Goal: Task Accomplishment & Management: Manage account settings

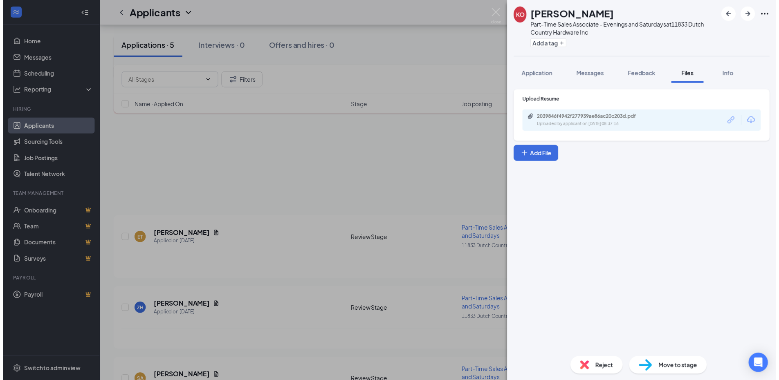
scroll to position [164, 0]
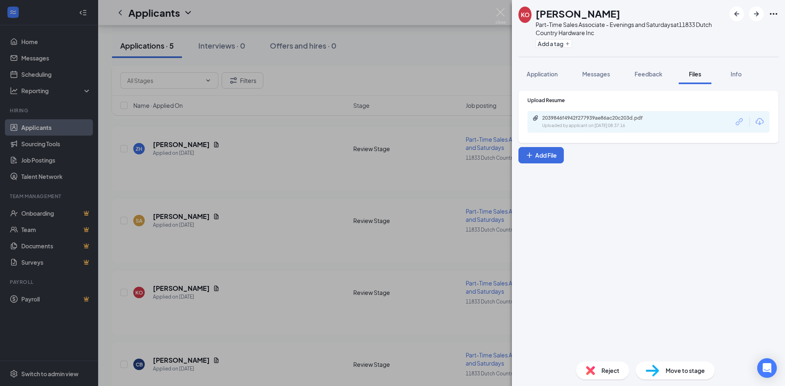
click at [389, 94] on div "KO [PERSON_NAME] Part-Time Sales Associate - Evenings and Saturdays at 11833 Du…" at bounding box center [392, 193] width 785 height 386
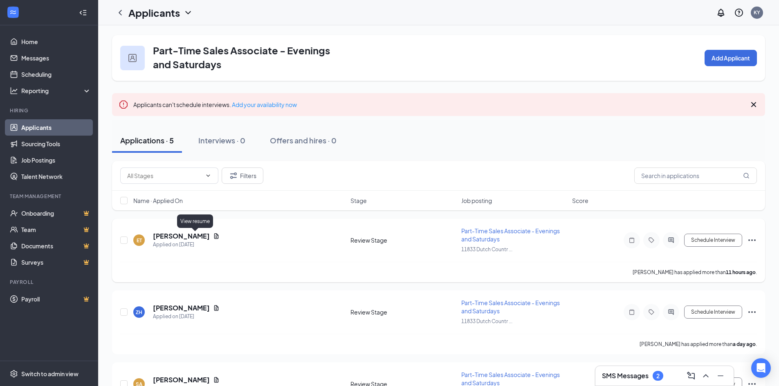
click at [213, 237] on icon "Document" at bounding box center [216, 236] width 7 height 7
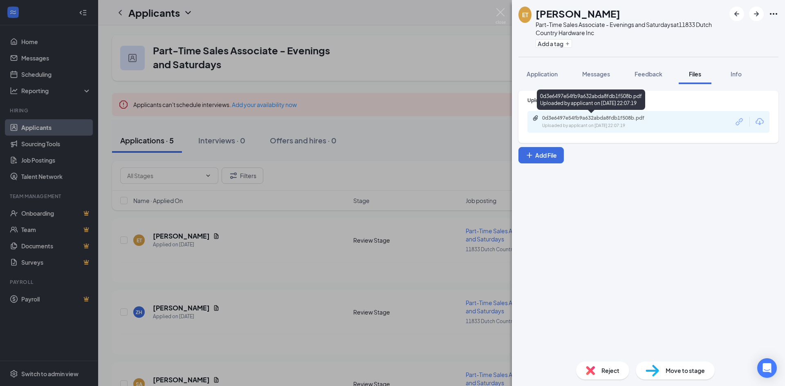
click at [609, 124] on div "Uploaded by applicant on [DATE] 22:07:19" at bounding box center [603, 126] width 123 height 7
click at [438, 51] on div "ET [PERSON_NAME] Part-Time Sales Associate - Evenings and Saturdays at 11833 Du…" at bounding box center [392, 193] width 785 height 386
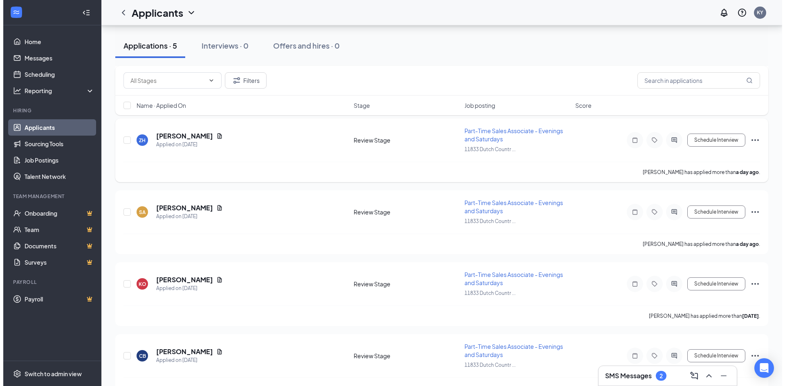
scroll to position [153, 0]
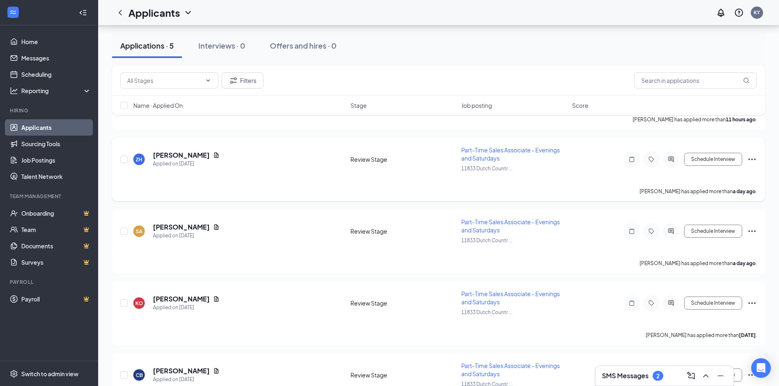
click at [478, 149] on span "Part-Time Sales Associate - Evenings and Saturdays" at bounding box center [510, 154] width 99 height 16
click at [552, 150] on span "Part-Time Sales Associate - Evenings and Saturdays" at bounding box center [510, 154] width 99 height 16
click at [160, 154] on h5 "[PERSON_NAME]" at bounding box center [181, 155] width 57 height 9
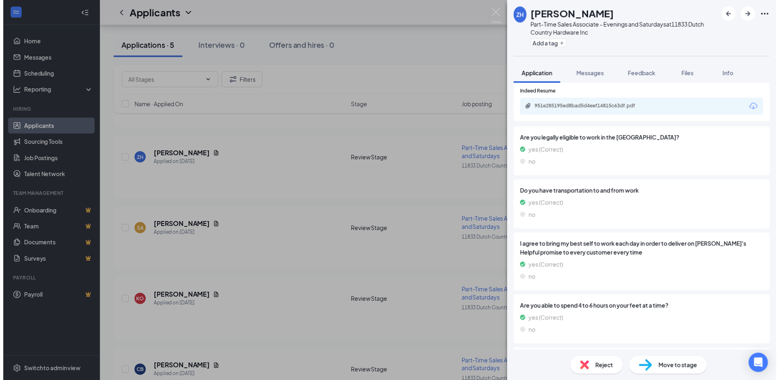
scroll to position [573, 0]
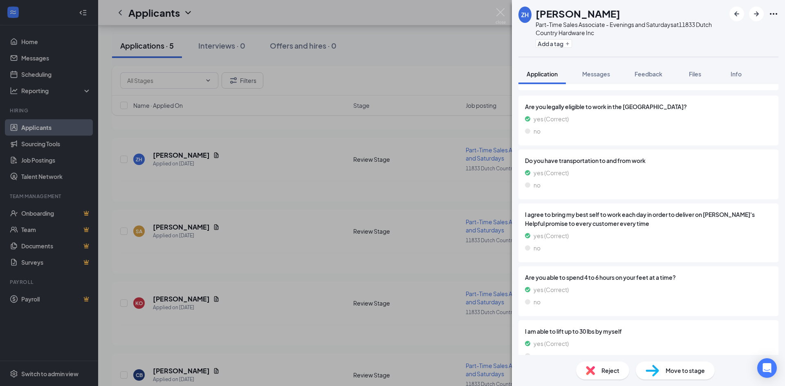
click at [463, 37] on div "ZH [PERSON_NAME] Part-Time Sales Associate - Evenings and Saturdays at 11833 Du…" at bounding box center [392, 193] width 785 height 386
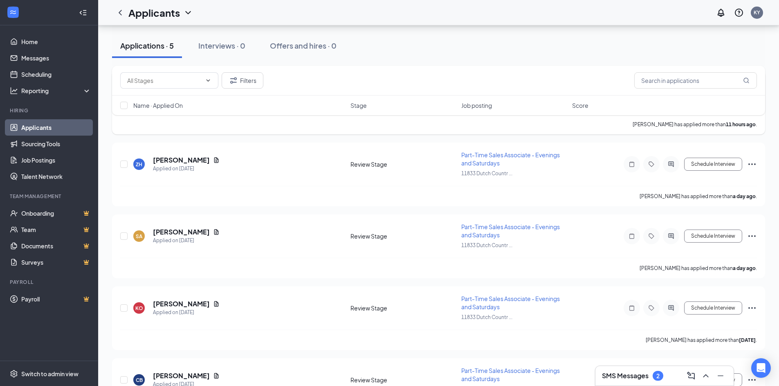
scroll to position [153, 0]
